Goal: Task Accomplishment & Management: Manage account settings

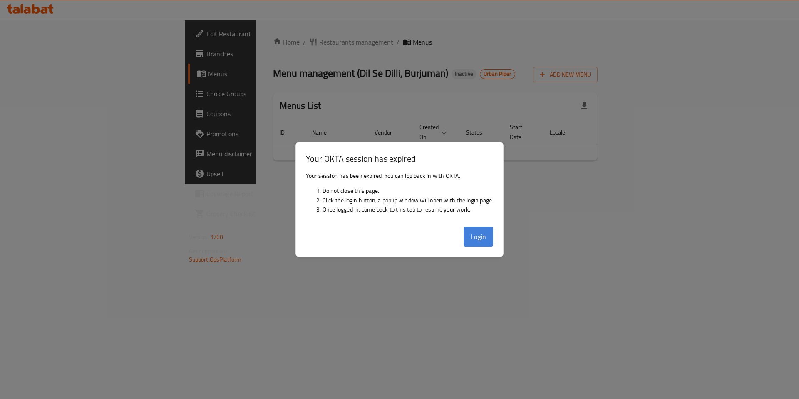
click at [481, 241] on button "Login" at bounding box center [479, 236] width 30 height 20
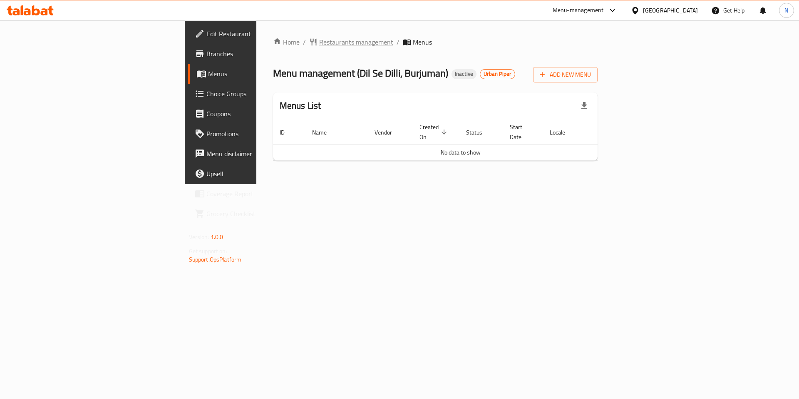
click at [319, 45] on span "Restaurants management" at bounding box center [356, 42] width 74 height 10
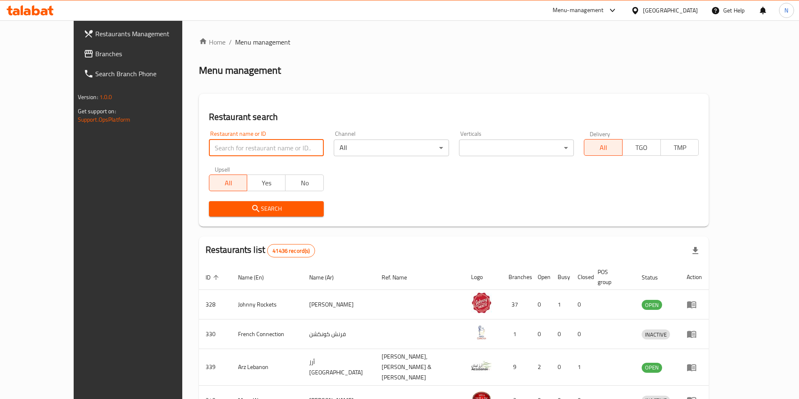
click at [222, 149] on input "search" at bounding box center [266, 147] width 115 height 17
paste input "13726"
type input "13726"
click button "Search" at bounding box center [266, 208] width 115 height 15
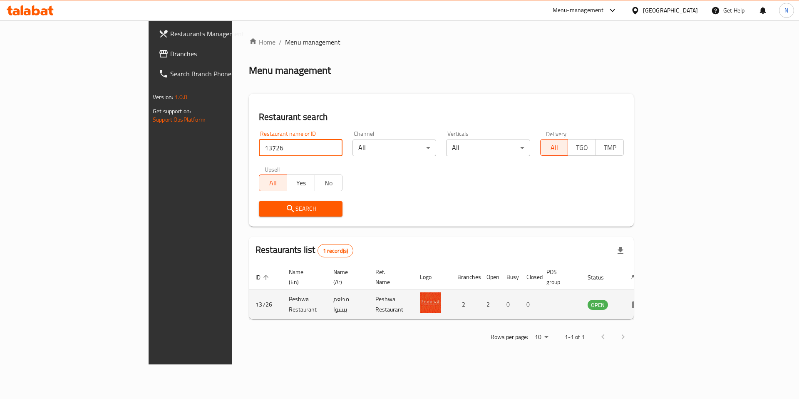
click at [282, 292] on td "Peshwa Restaurant" at bounding box center [304, 305] width 45 height 30
click at [249, 293] on td "13726" at bounding box center [265, 305] width 33 height 30
click at [369, 294] on td "Peshwa Restaurant" at bounding box center [391, 305] width 45 height 30
click at [369, 295] on td "Peshwa Restaurant" at bounding box center [391, 305] width 45 height 30
click at [377, 298] on td "Peshwa Restaurant" at bounding box center [391, 305] width 45 height 30
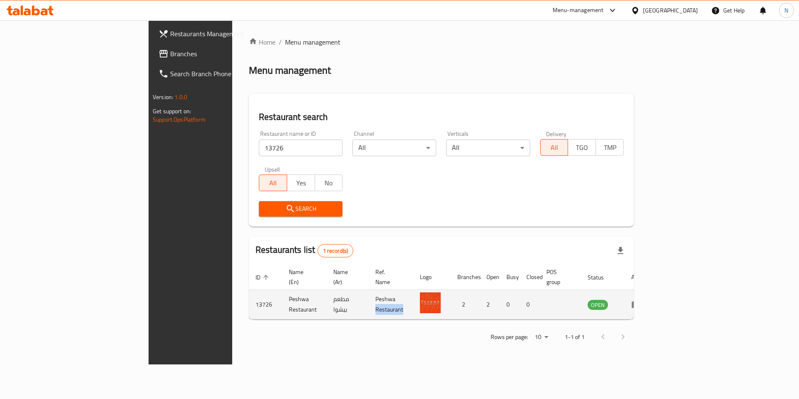
click at [377, 298] on td "Peshwa Restaurant" at bounding box center [391, 305] width 45 height 30
click at [332, 298] on td "مطعم بيشوا" at bounding box center [348, 305] width 42 height 30
click at [641, 301] on icon "enhanced table" at bounding box center [636, 304] width 9 height 7
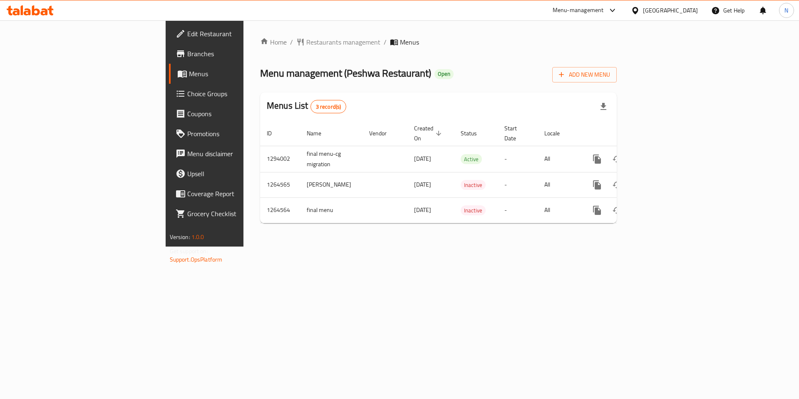
click at [260, 70] on span "Menu management ( Peshwa Restaurant )" at bounding box center [345, 73] width 171 height 19
click at [187, 50] on span "Branches" at bounding box center [239, 54] width 105 height 10
